Goal: Information Seeking & Learning: Learn about a topic

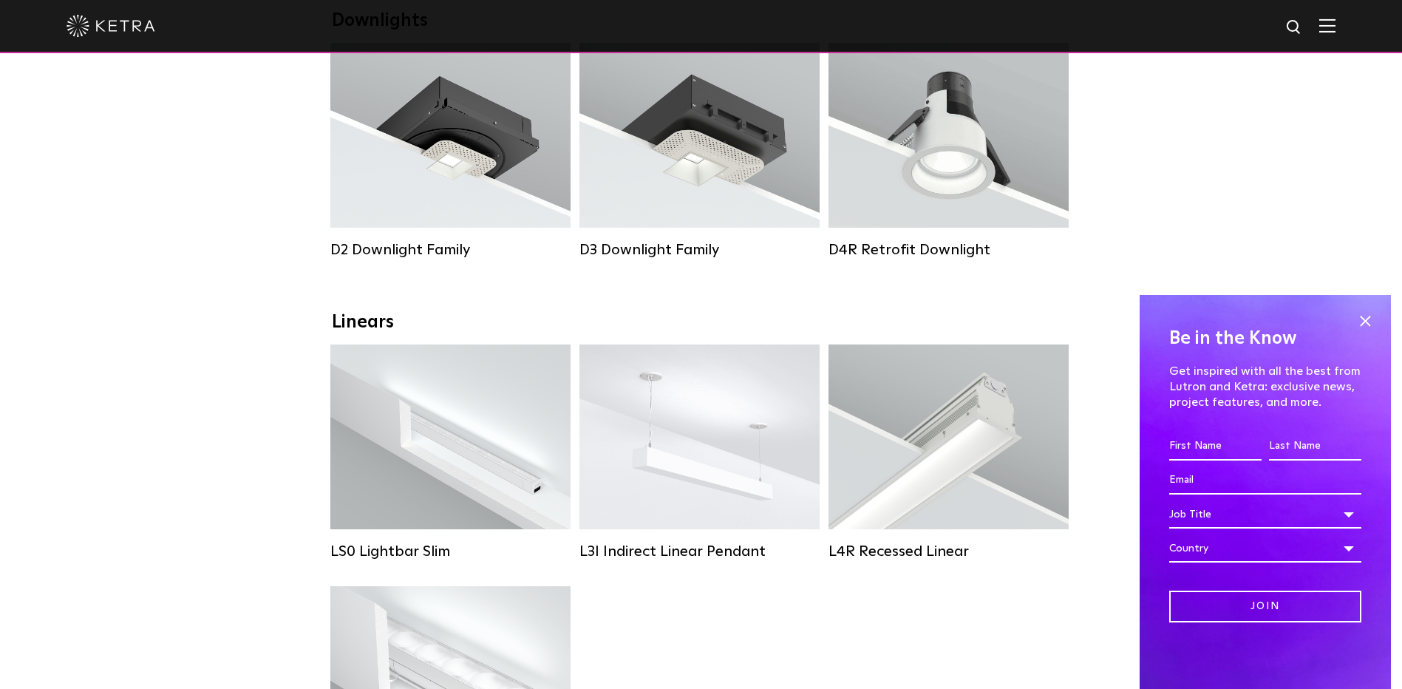
scroll to position [443, 0]
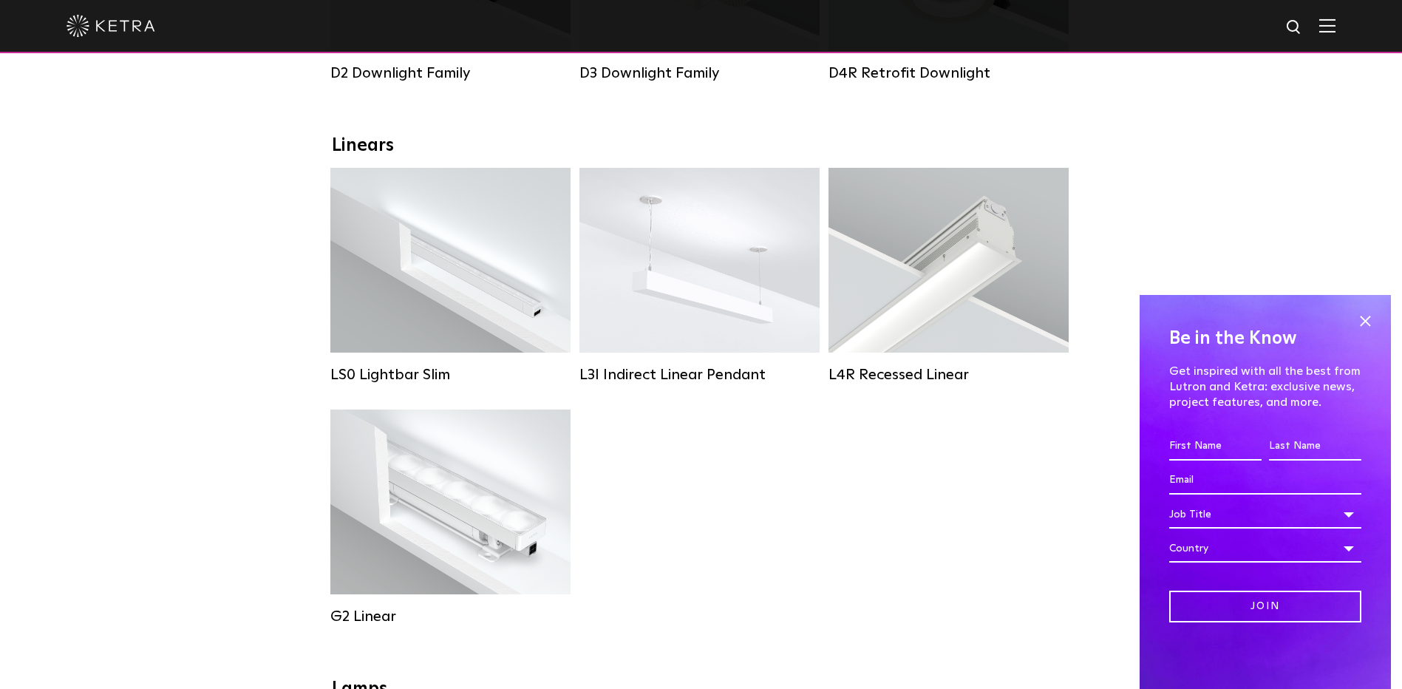
scroll to position [443, 0]
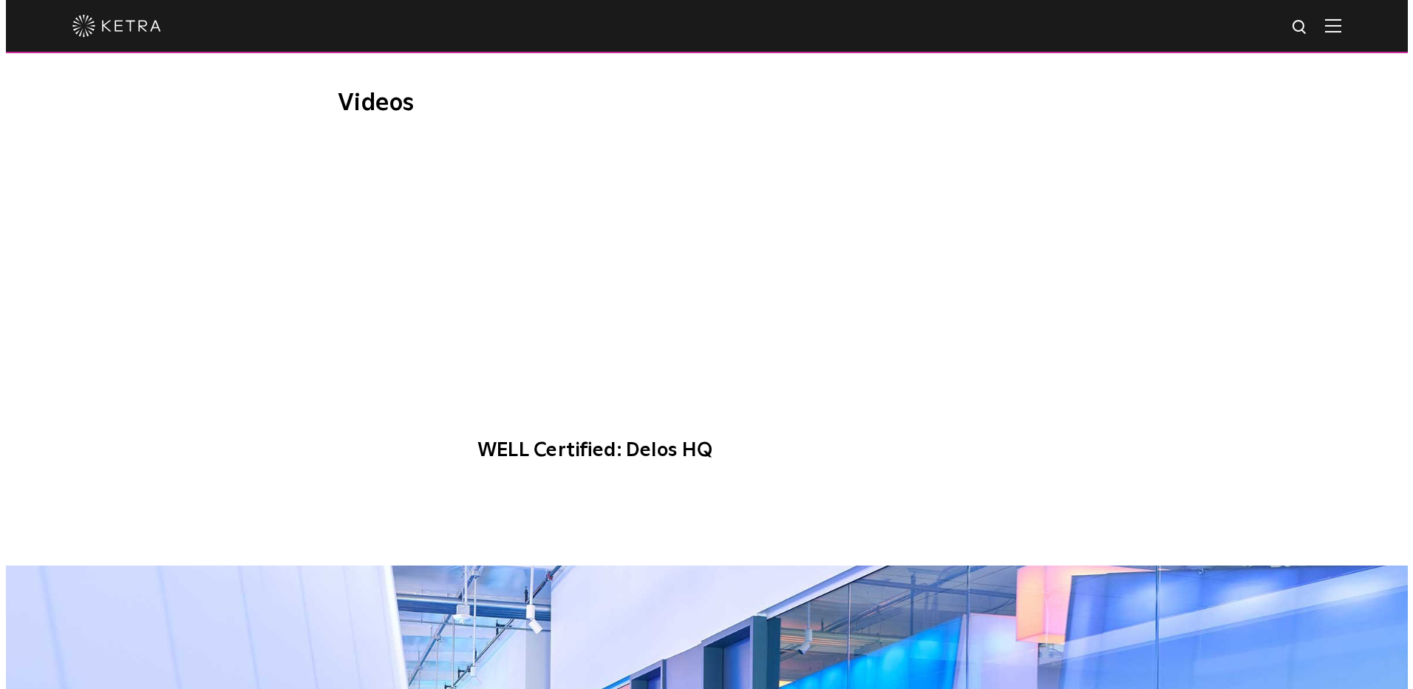
scroll to position [739, 0]
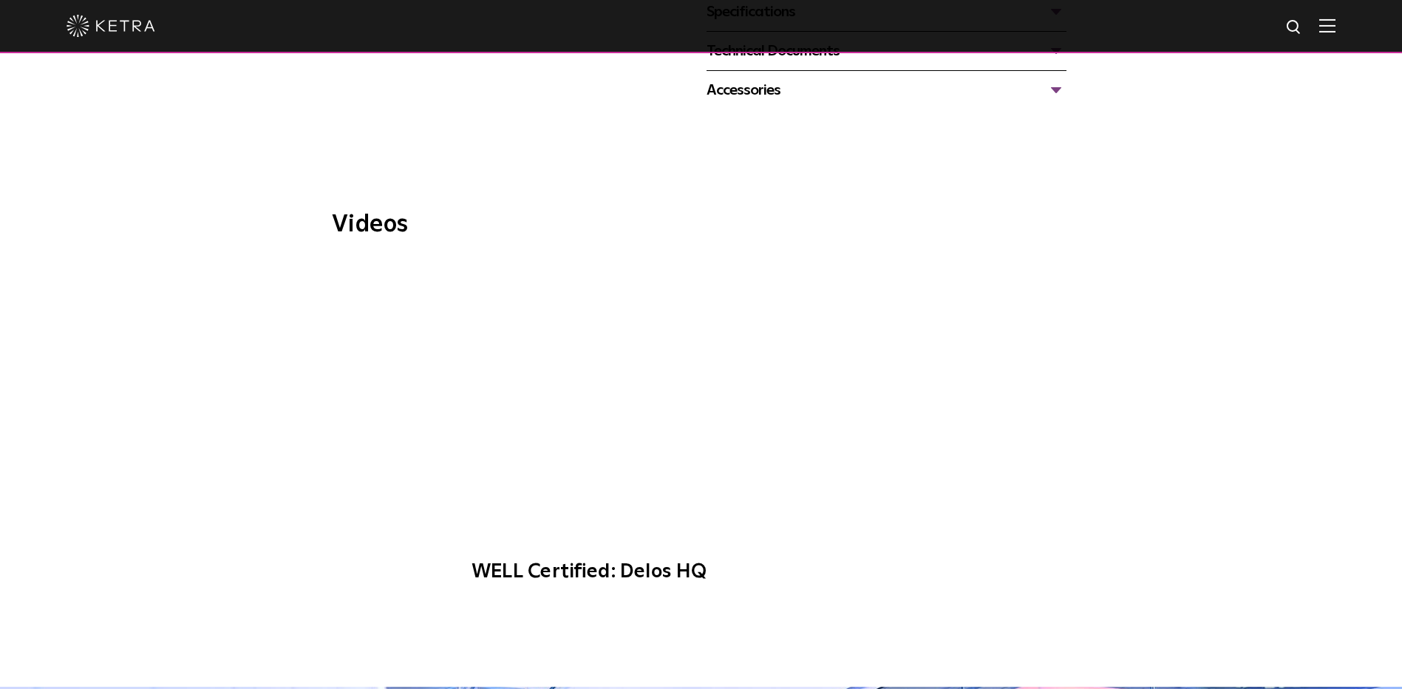
click at [709, 396] on span "WELL Certified: Delos HQ" at bounding box center [700, 430] width 497 height 336
